Goal: Transaction & Acquisition: Purchase product/service

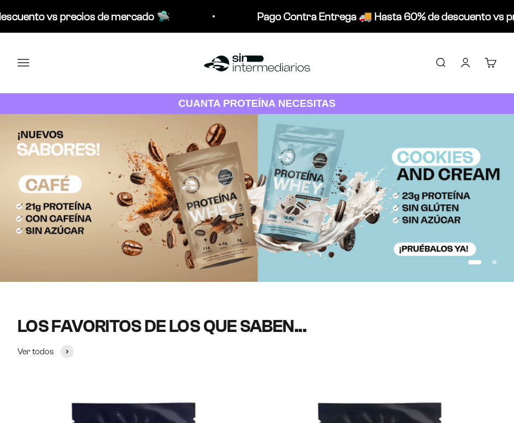
click at [25, 61] on button "Menú" at bounding box center [23, 63] width 12 height 12
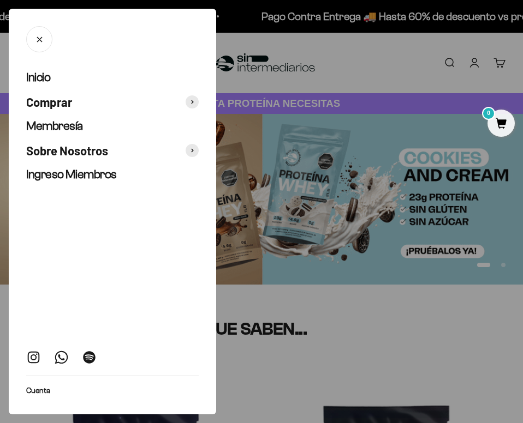
click at [463, 91] on div at bounding box center [261, 211] width 523 height 423
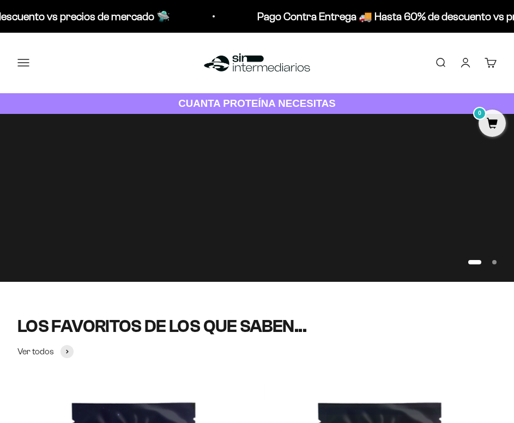
click at [464, 62] on link "Iniciar sesión" at bounding box center [466, 63] width 12 height 12
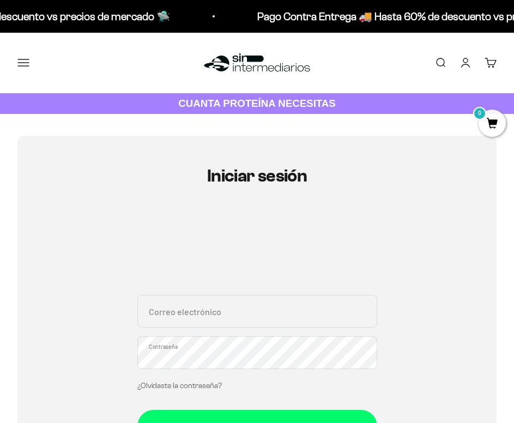
scroll to position [218, 0]
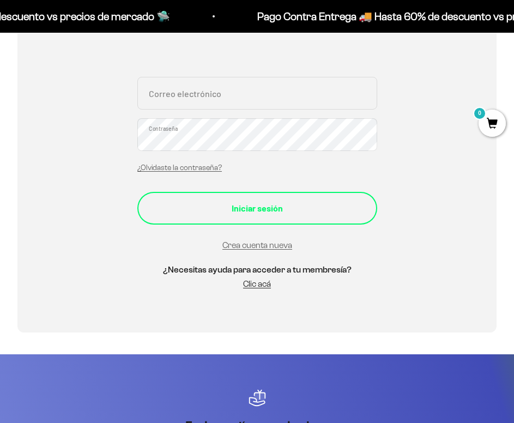
type input "[EMAIL_ADDRESS][DOMAIN_NAME]"
click at [257, 199] on button "Iniciar sesión" at bounding box center [257, 208] width 240 height 33
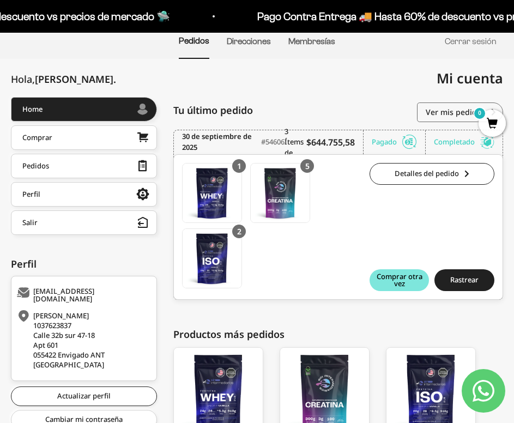
scroll to position [109, 0]
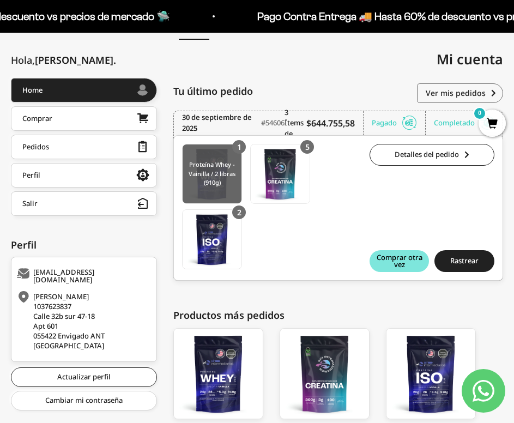
click at [220, 182] on img at bounding box center [212, 174] width 59 height 59
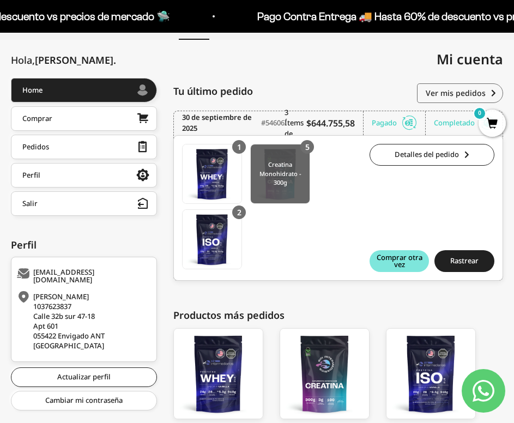
click at [292, 180] on img at bounding box center [280, 174] width 59 height 59
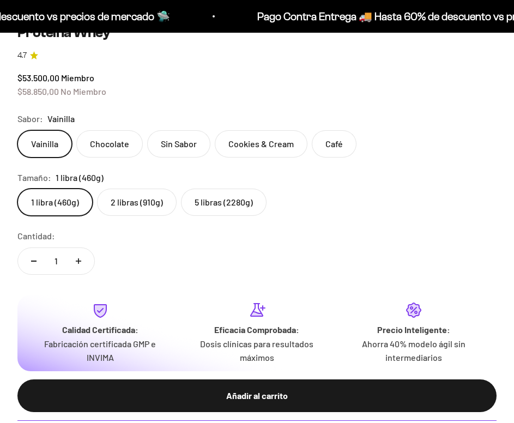
scroll to position [600, 0]
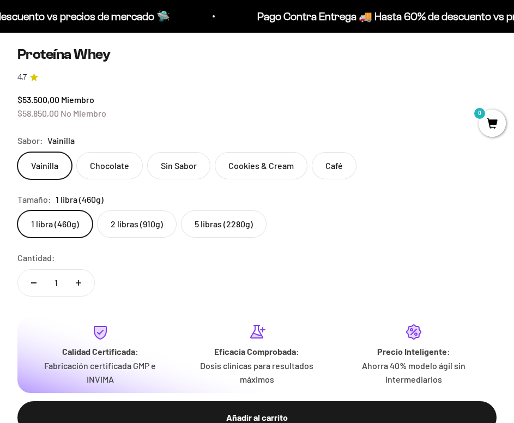
click at [210, 223] on label "5 libras (2280g)" at bounding box center [224, 224] width 86 height 27
click at [17, 211] on input "5 libras (2280g)" at bounding box center [17, 210] width 1 height 1
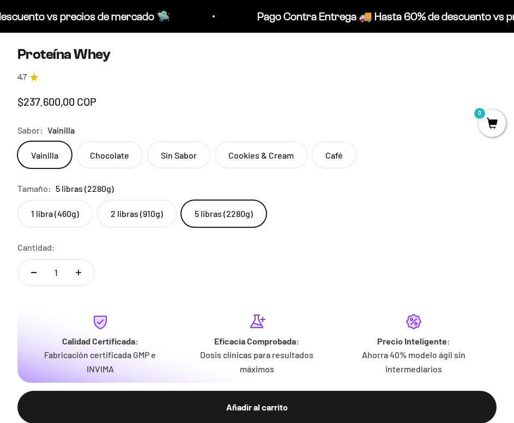
scroll to position [0, 4640]
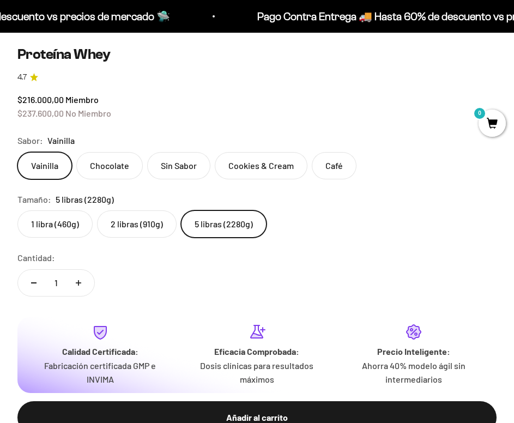
click at [76, 275] on button "Aumentar cantidad" at bounding box center [79, 283] width 32 height 26
type input "2"
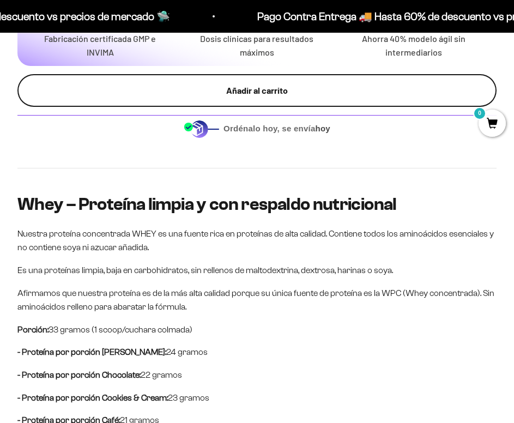
click at [238, 90] on div "Añadir al carrito" at bounding box center [257, 90] width 436 height 14
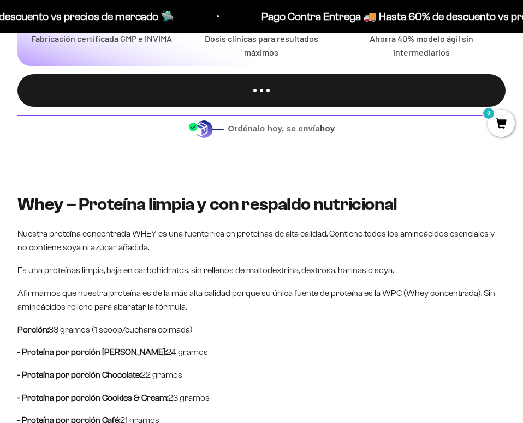
scroll to position [0, 4713]
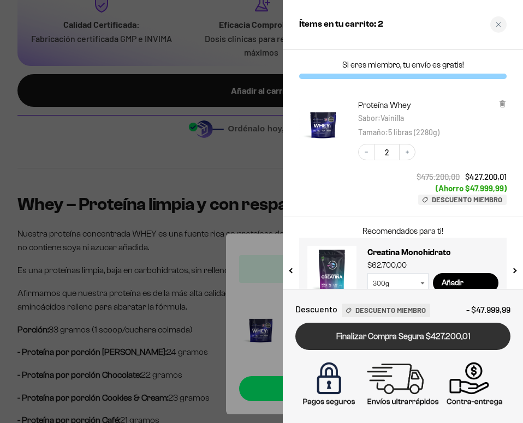
click at [409, 344] on link "Finalizar Compra Segura $427.200,01" at bounding box center [402, 337] width 215 height 28
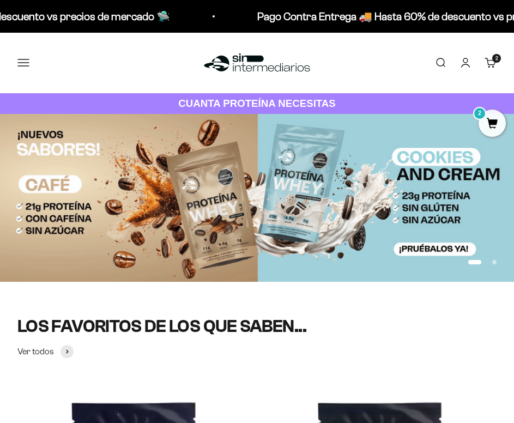
click at [498, 61] on cart-count "2 artículos 2" at bounding box center [497, 58] width 9 height 9
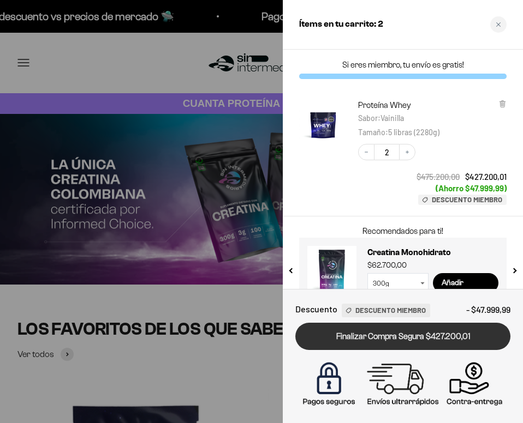
click at [395, 334] on link "Finalizar Compra Segura $427.200,01" at bounding box center [402, 337] width 215 height 28
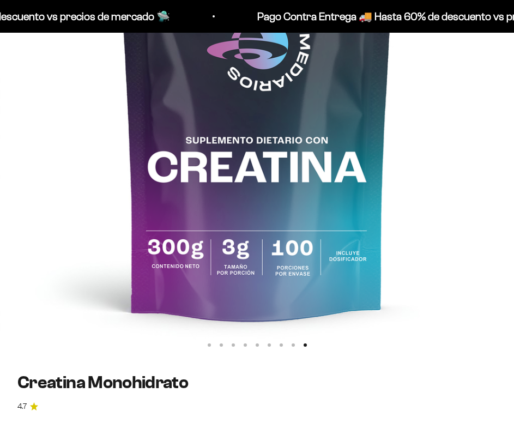
scroll to position [491, 0]
